Goal: Information Seeking & Learning: Compare options

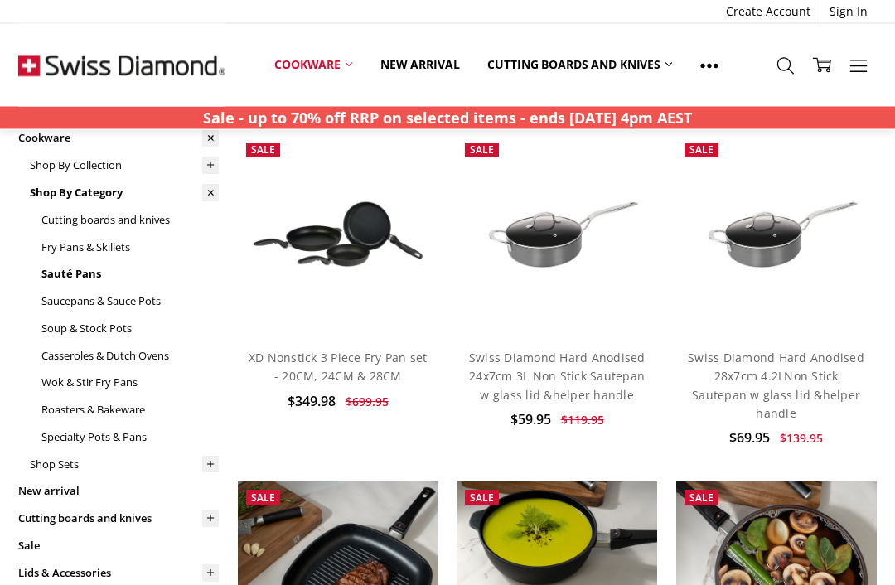
scroll to position [107, 0]
click at [808, 389] on link "Swiss Diamond Hard Anodised 28x7cm 4.2LNon Stick Sautepan w glass lid &helper h…" at bounding box center [776, 385] width 176 height 71
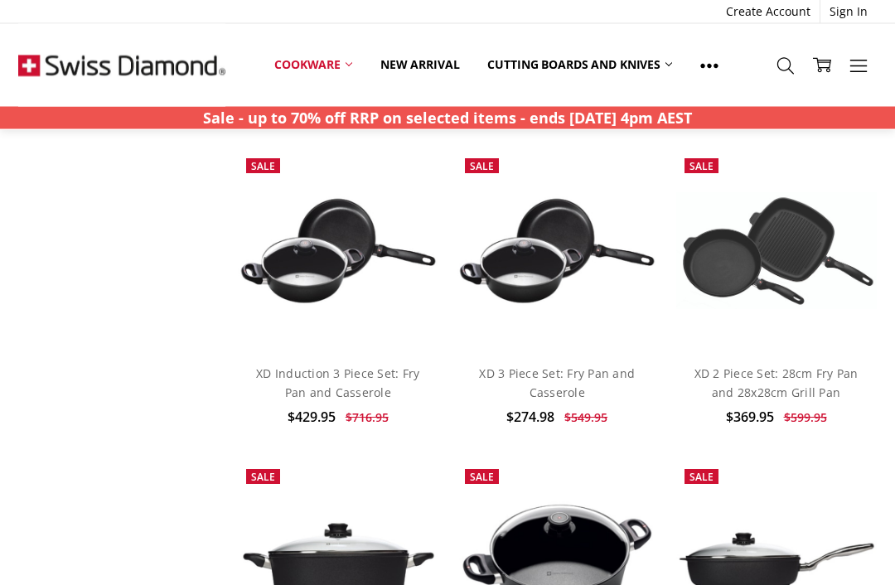
scroll to position [1774, 0]
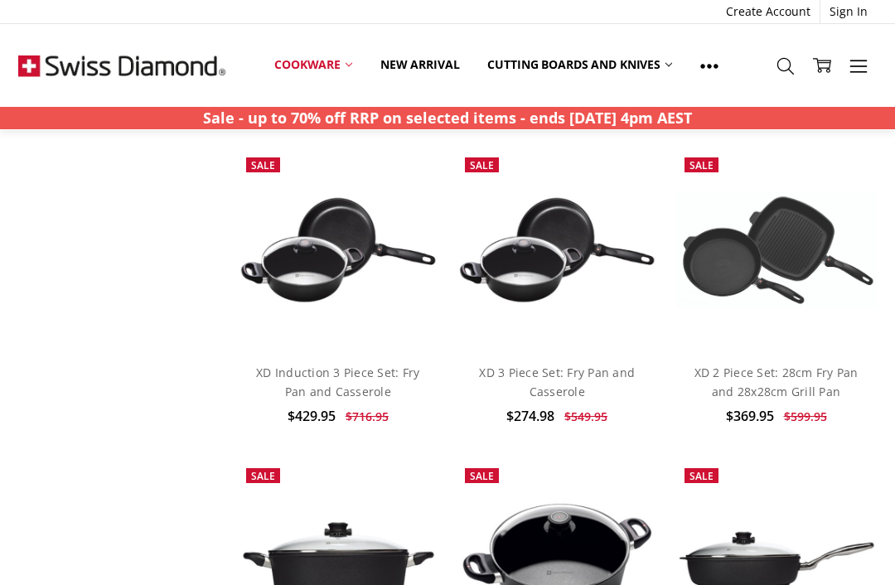
click at [822, 371] on link "XD 2 Piece Set: 28cm Fry Pan and 28x28cm Grill Pan" at bounding box center [776, 381] width 164 height 34
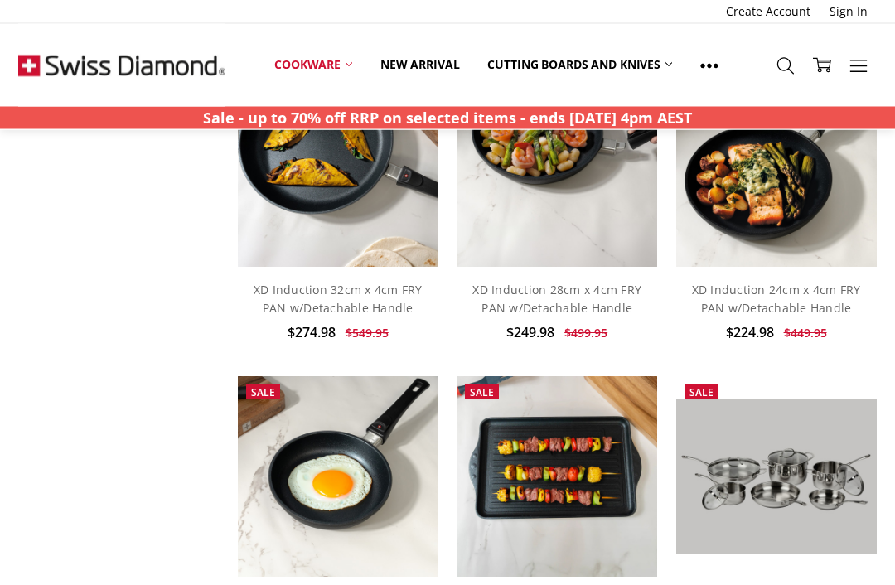
scroll to position [828, 0]
